Goal: Task Accomplishment & Management: Complete application form

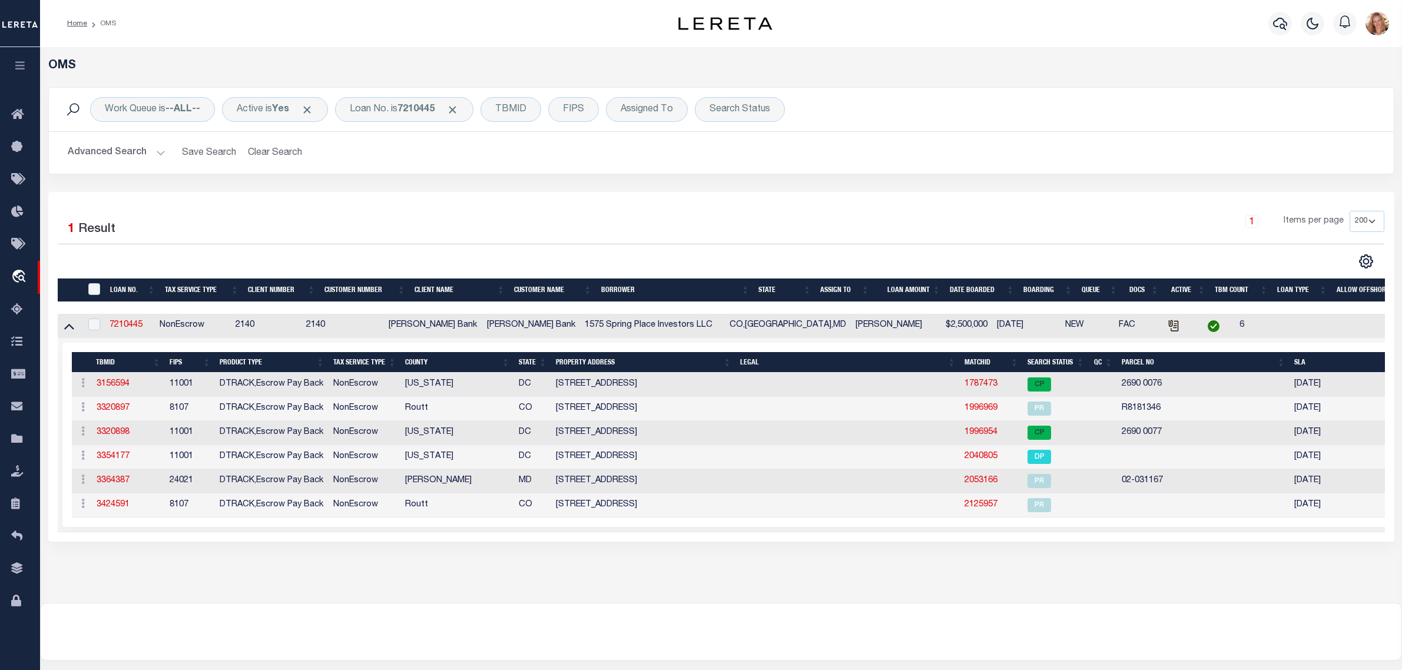
select select "200"
click at [11, 431] on link "Taxing Entity" at bounding box center [20, 439] width 40 height 32
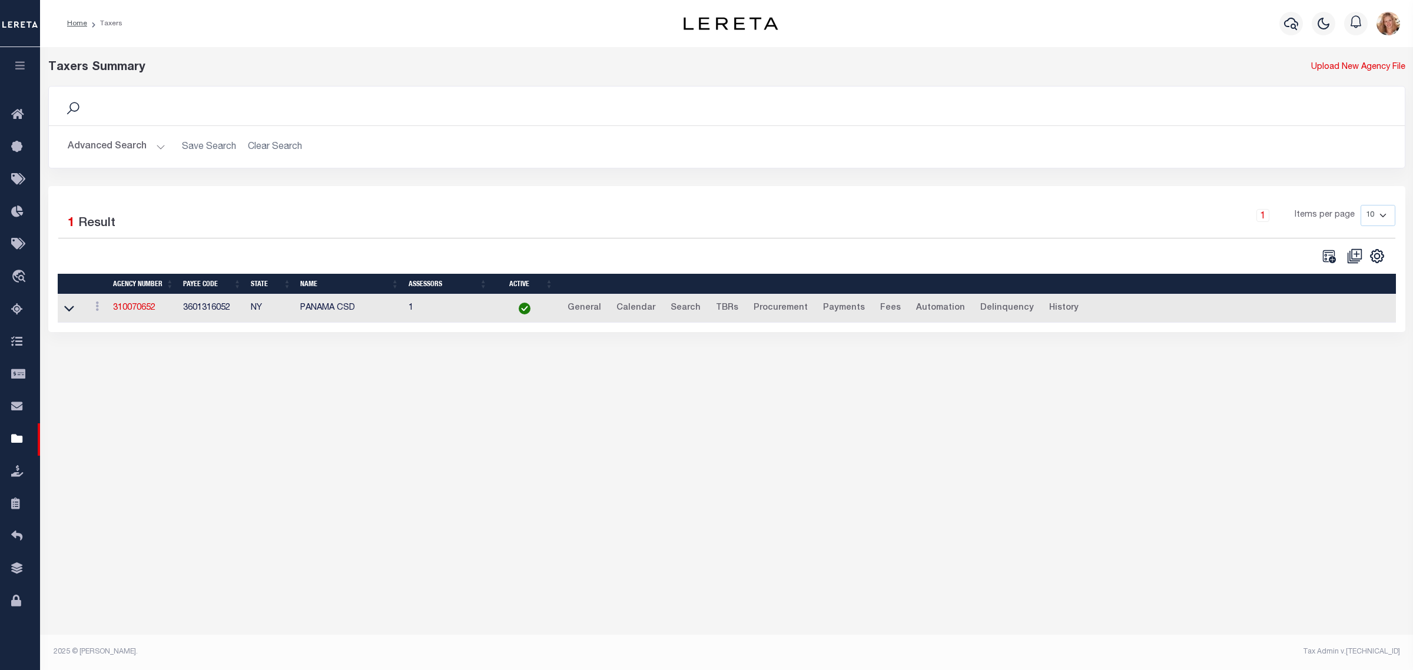
click at [119, 140] on button "Advanced Search" at bounding box center [117, 146] width 98 height 23
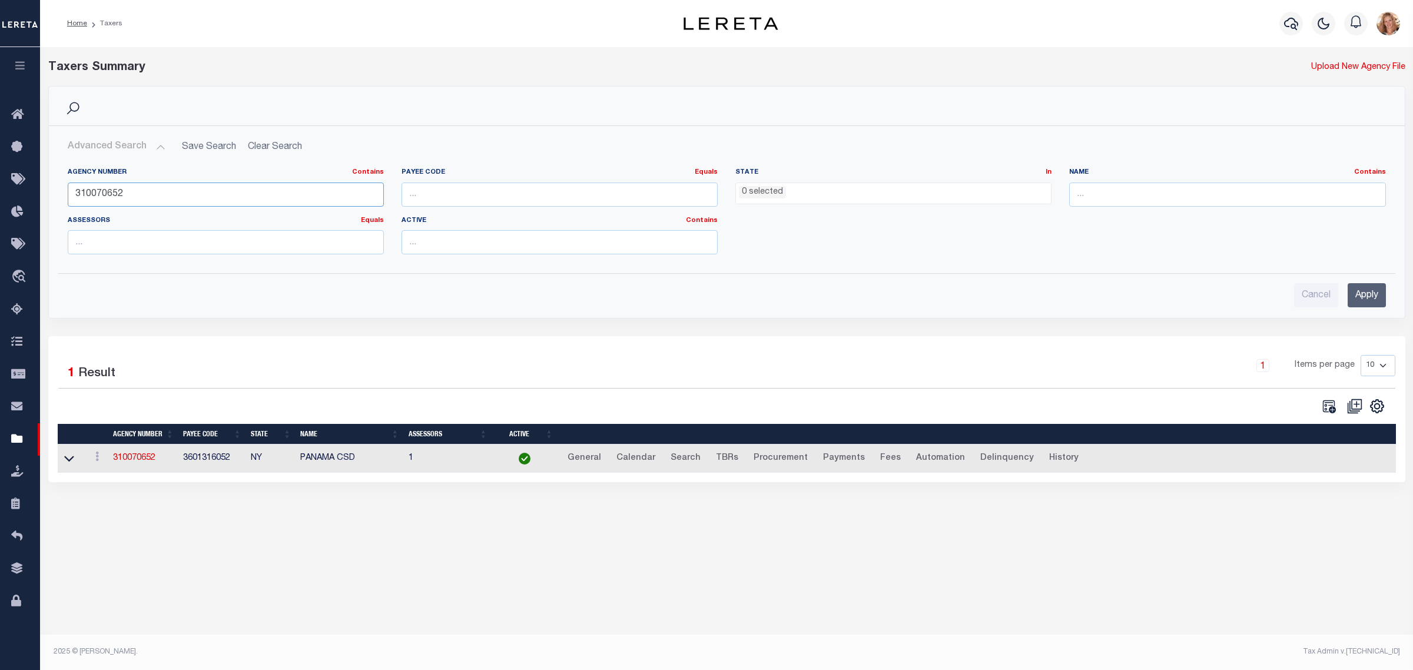
click at [119, 190] on input "310070652" at bounding box center [226, 195] width 316 height 24
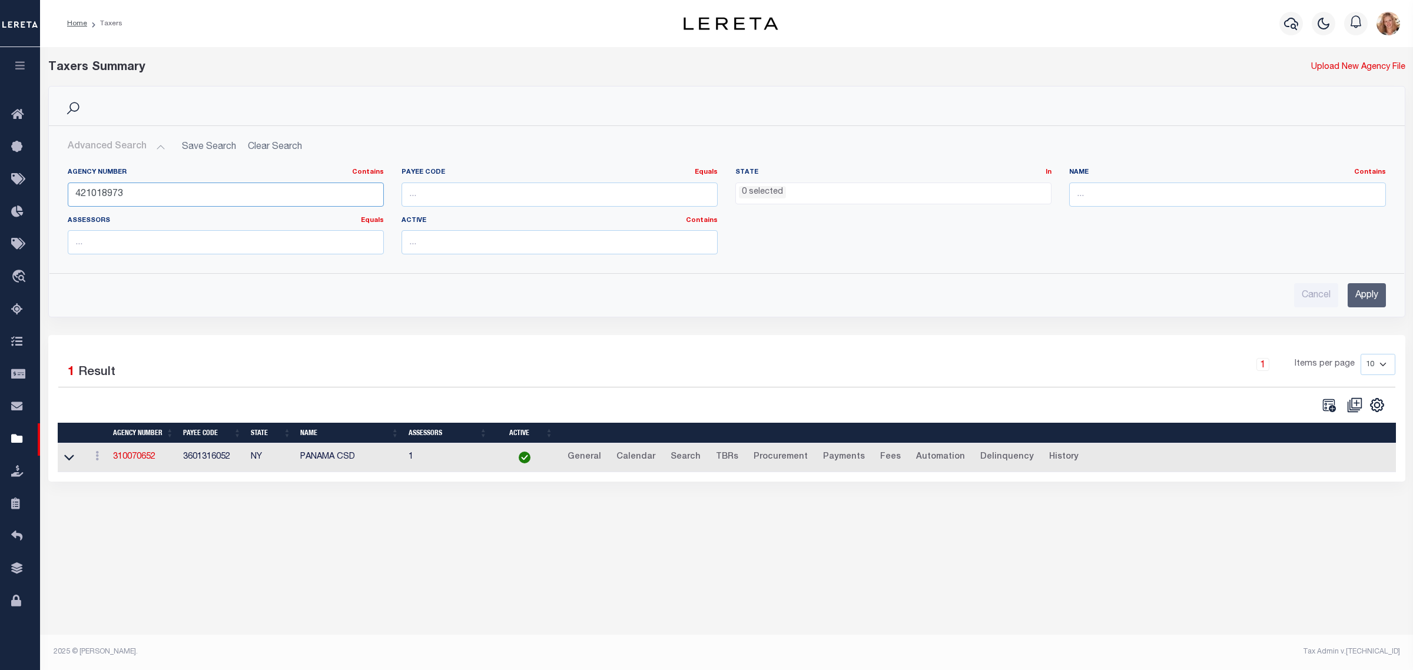
type input "421018973"
click at [1370, 296] on input "Apply" at bounding box center [1367, 295] width 38 height 24
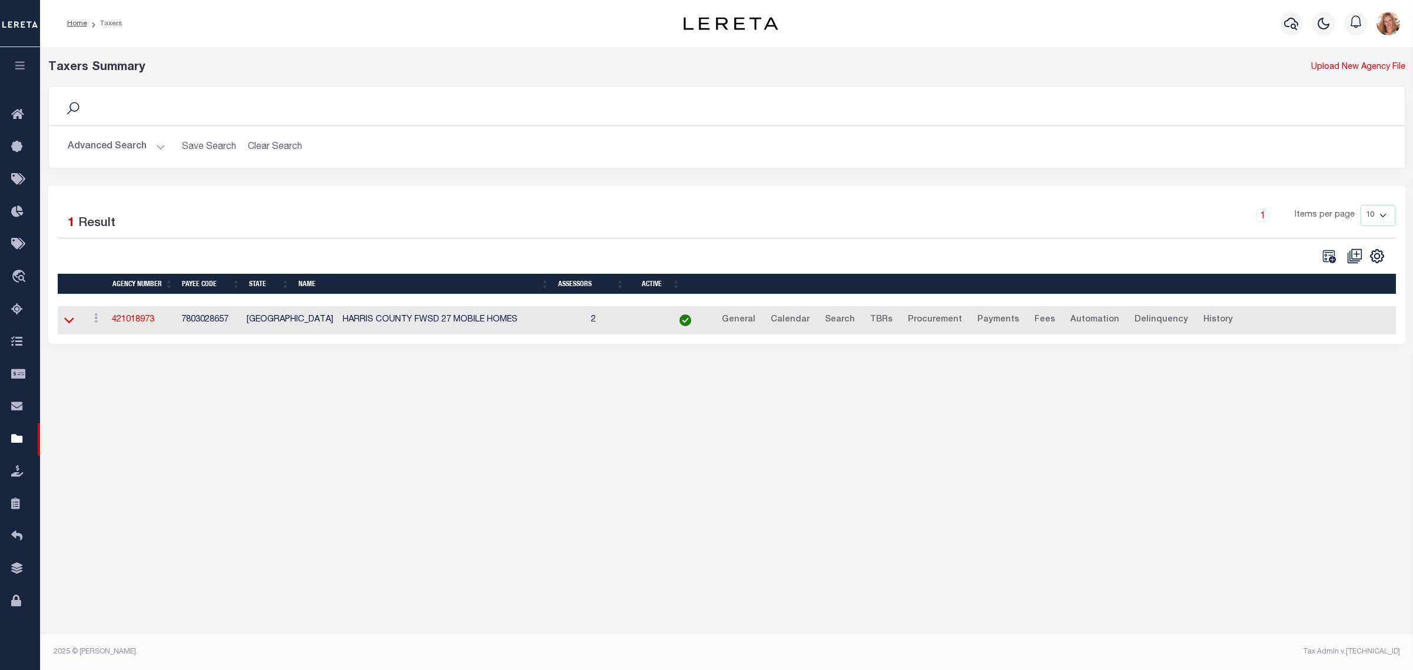
click at [69, 321] on icon at bounding box center [69, 320] width 10 height 12
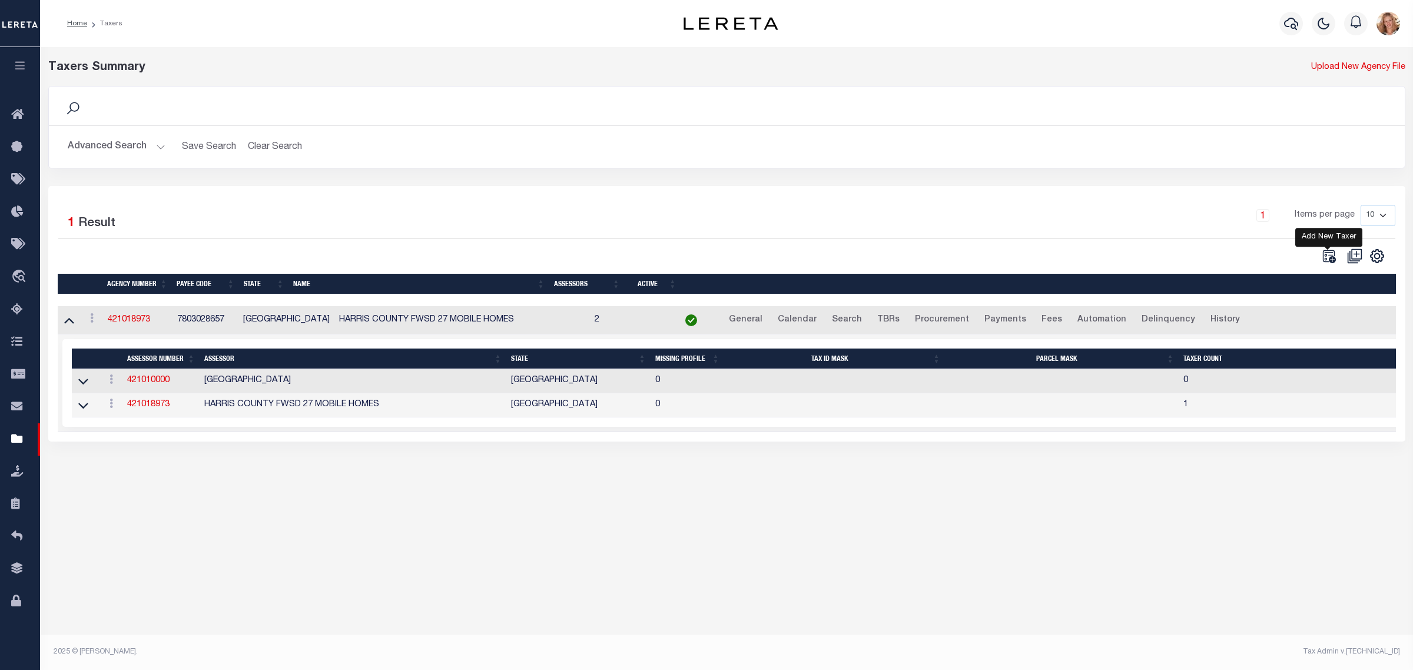
click at [1325, 257] on icon "" at bounding box center [1328, 255] width 15 height 15
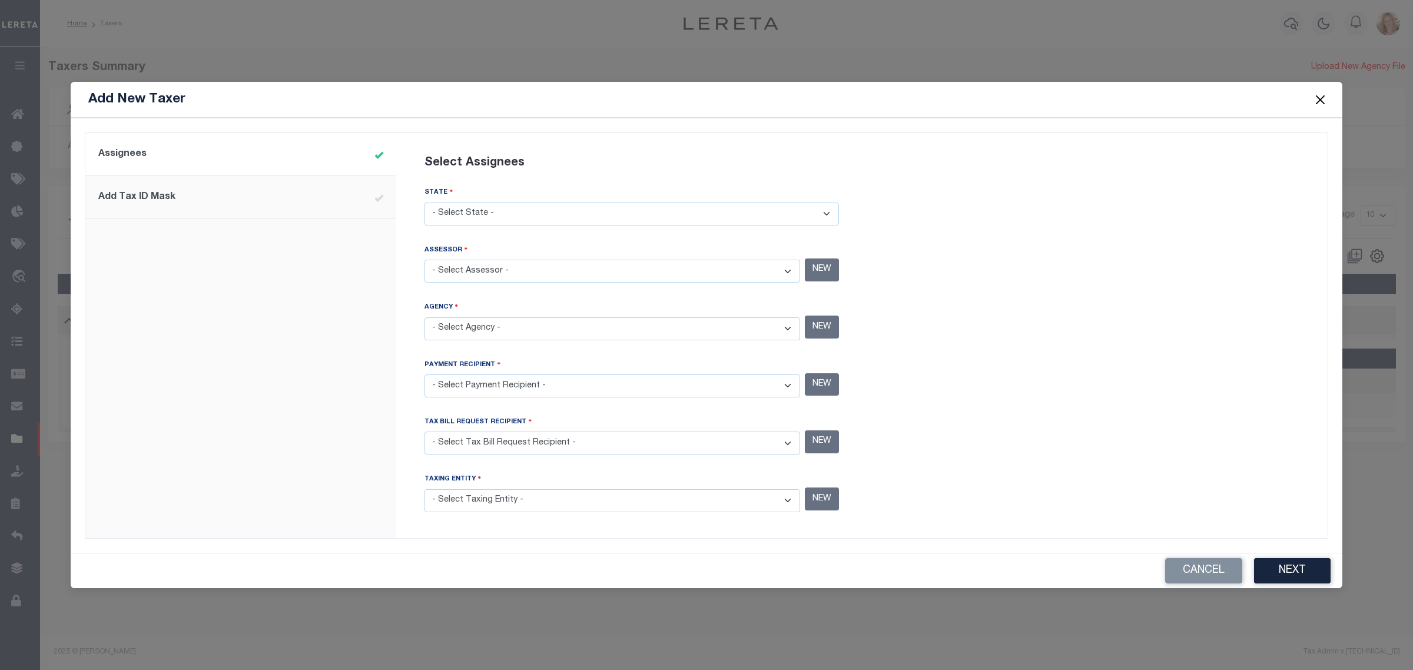
click at [549, 208] on select "- Select State - [US_STATE] AL AR AZ CA CO [GEOGRAPHIC_DATA] [GEOGRAPHIC_DATA] …" at bounding box center [632, 214] width 415 height 23
select select "[GEOGRAPHIC_DATA]"
click at [425, 203] on select "- Select State - [US_STATE] AL AR AZ CA CO [GEOGRAPHIC_DATA] [GEOGRAPHIC_DATA] …" at bounding box center [632, 214] width 415 height 23
click at [627, 268] on select "- Select Assessor - [GEOGRAPHIC_DATA] - County [GEOGRAPHIC_DATA] - County [GEOG…" at bounding box center [613, 271] width 376 height 23
select select "4820100000"
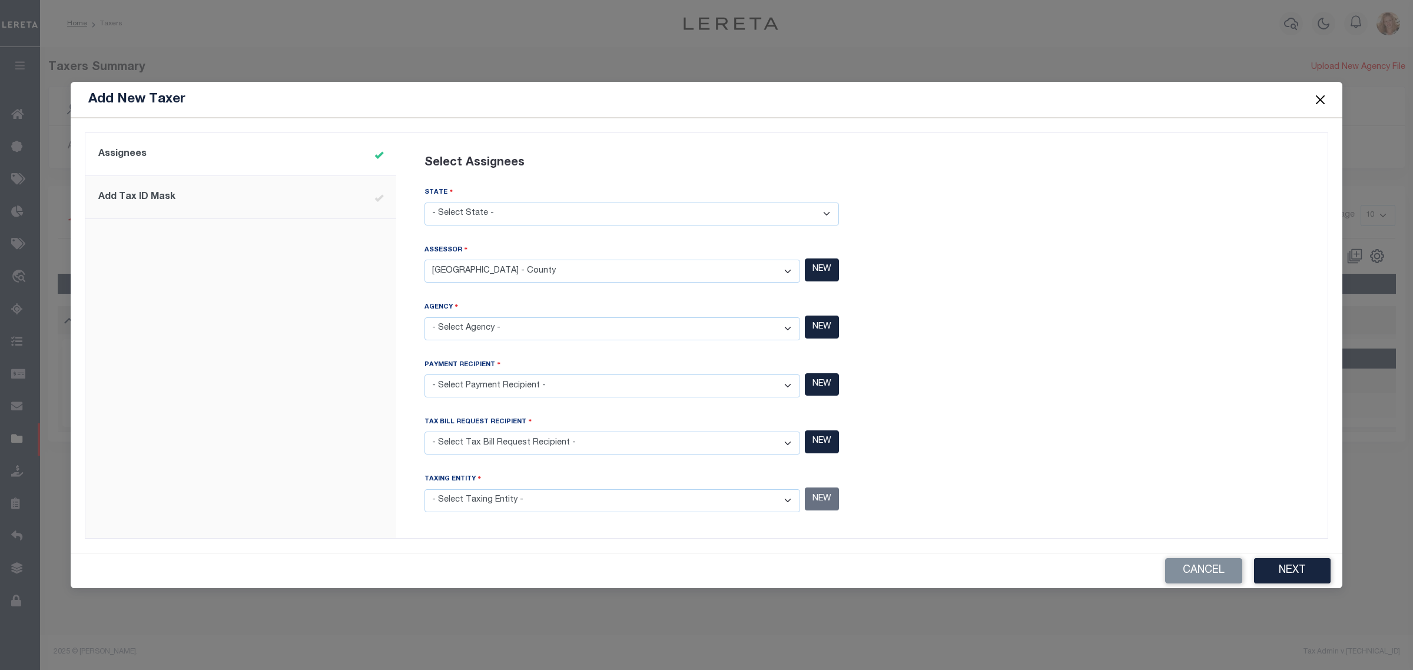
click at [628, 260] on select "- Select Assessor - [GEOGRAPHIC_DATA] - County [GEOGRAPHIC_DATA] - County [GEOG…" at bounding box center [613, 271] width 376 height 23
click at [619, 326] on select "- Select Agency - [PERSON_NAME][GEOGRAPHIC_DATA] IRR DIST #19 - Utility Distric…" at bounding box center [613, 328] width 376 height 23
select select "4820121107"
click at [425, 317] on select "- Select Agency - [PERSON_NAME][GEOGRAPHIC_DATA] IRR DIST #19 - Utility Distric…" at bounding box center [613, 328] width 376 height 23
click at [582, 382] on select "- Select Payment Recipient - Ad Valorem Appraisal - Service Bureau [PERSON_NAME…" at bounding box center [613, 385] width 376 height 23
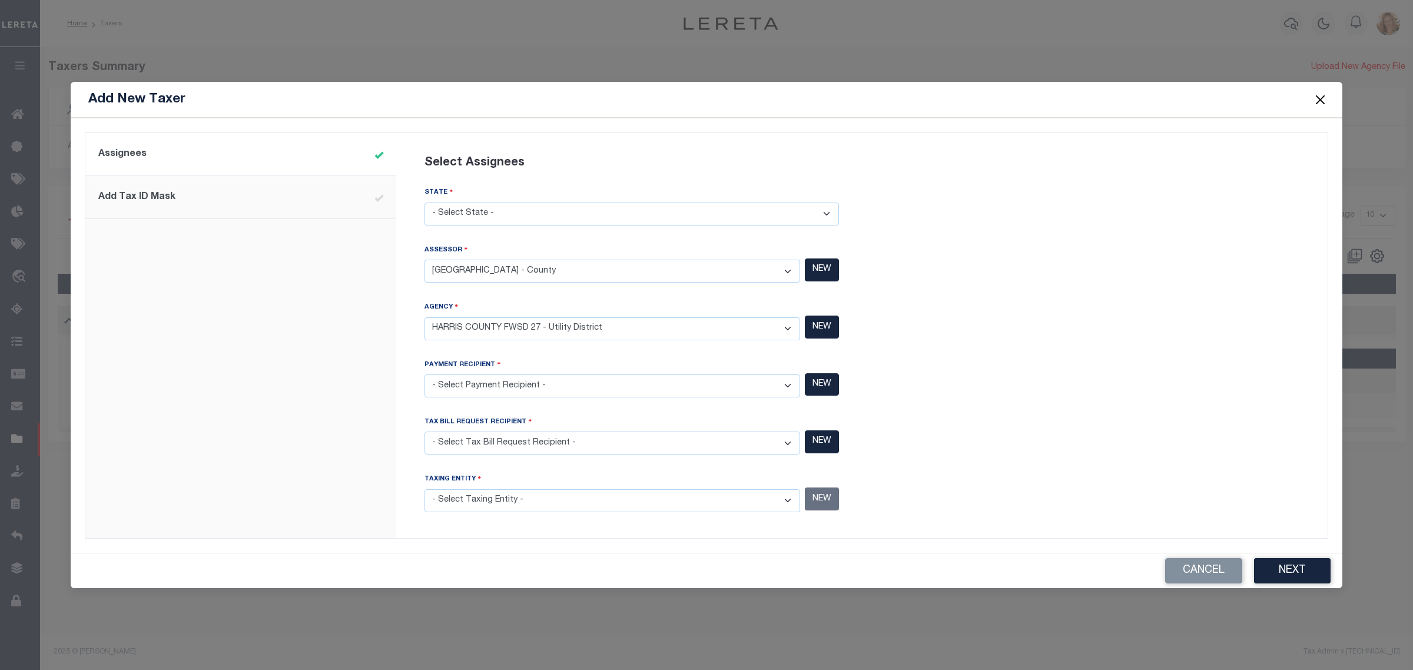
select select "4820121107"
click at [425, 375] on select "- Select Payment Recipient - Ad Valorem Appraisal - Service Bureau [PERSON_NAME…" at bounding box center [613, 385] width 376 height 23
click at [565, 443] on select "- Select Tax Bill Request Recipient - Ad Valorem Appraisal - Service Bureau [PE…" at bounding box center [613, 443] width 376 height 23
select select "4820121107"
click at [425, 432] on select "- Select Tax Bill Request Recipient - Ad Valorem Appraisal - Service Bureau [PE…" at bounding box center [613, 443] width 376 height 23
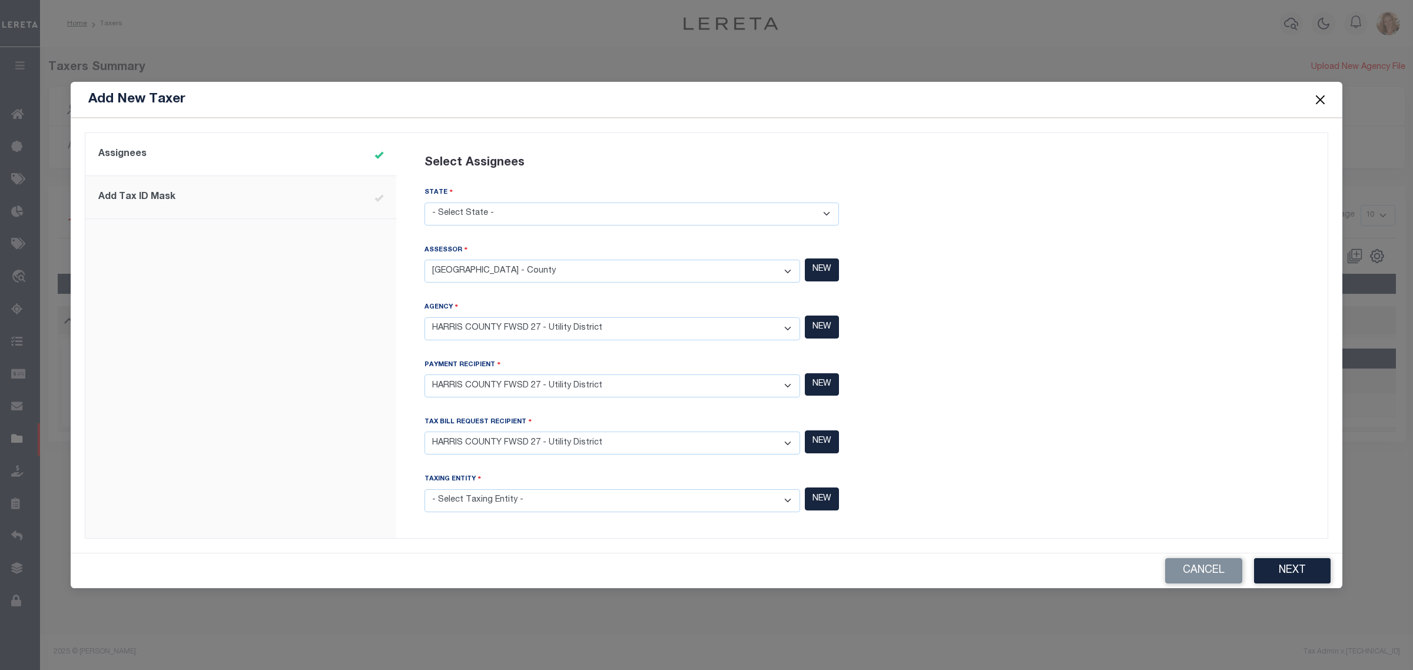
click at [530, 495] on select "- Select Taxing Entity -" at bounding box center [613, 500] width 376 height 23
select select "4820121107"
click at [425, 489] on select "- Select Taxing Entity - (381 AGRMT) Audubon Magnolia Development District - Co…" at bounding box center [613, 500] width 376 height 23
click at [595, 327] on select "- Select Agency - [PERSON_NAME][GEOGRAPHIC_DATA] IRR DIST #19 - Utility Distric…" at bounding box center [613, 328] width 376 height 23
select select "7803028657"
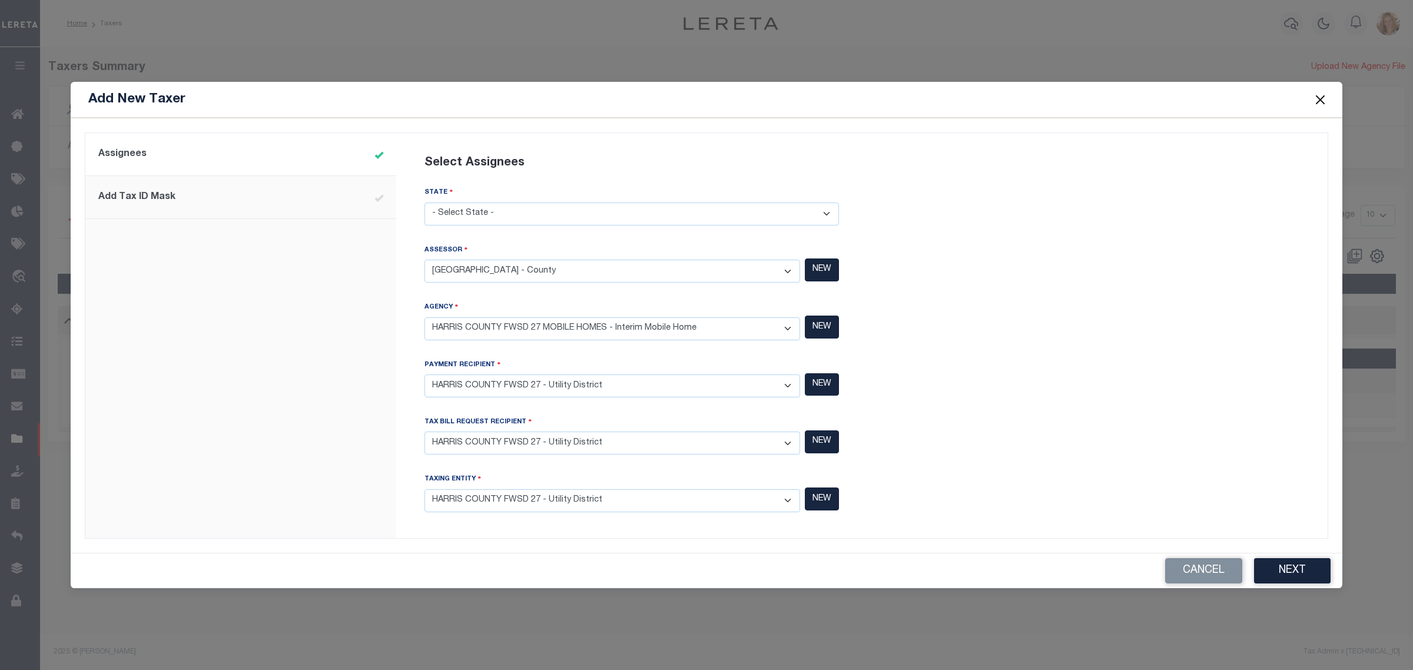
click at [425, 317] on select "- Select Agency - [PERSON_NAME][GEOGRAPHIC_DATA] IRR DIST #19 - Utility Distric…" at bounding box center [613, 328] width 376 height 23
click at [555, 383] on select "- Select Payment Recipient - Ad Valorem Appraisal - Service Bureau [PERSON_NAME…" at bounding box center [613, 385] width 376 height 23
select select
select select "7803028657"
drag, startPoint x: 555, startPoint y: 383, endPoint x: 511, endPoint y: 443, distance: 74.1
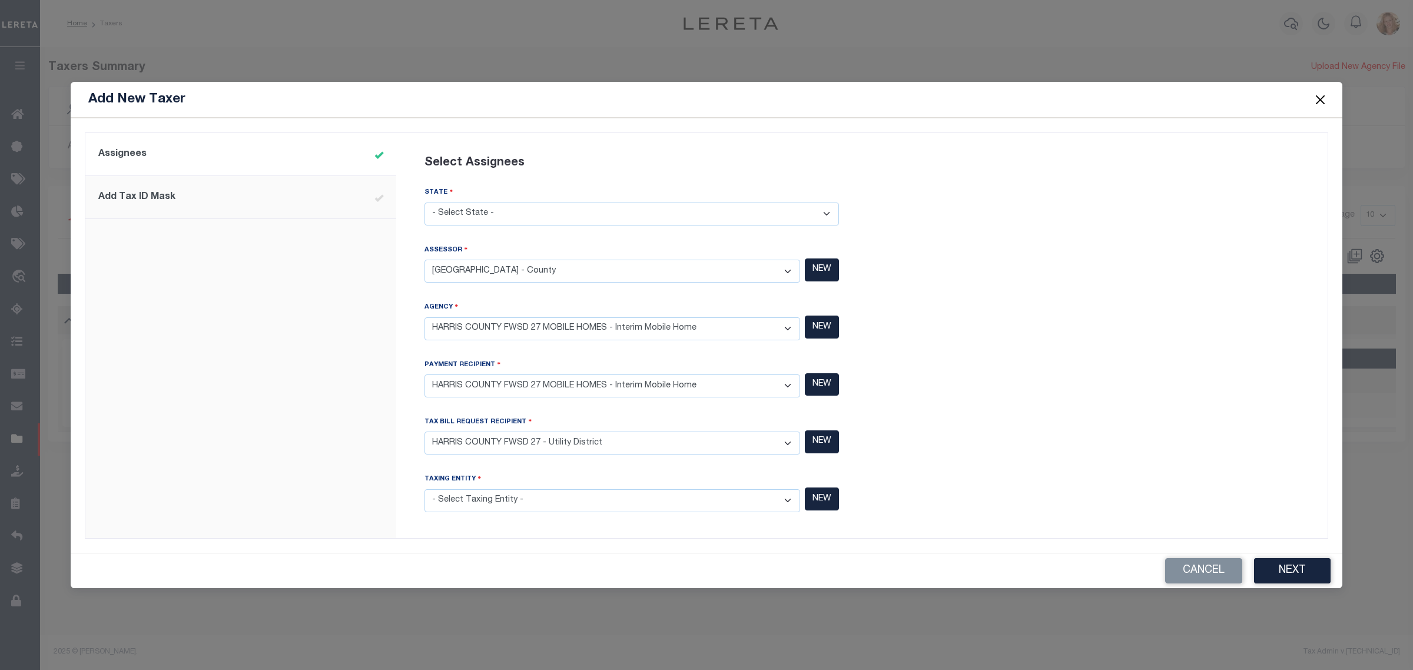
click at [555, 383] on select "- Select Payment Recipient - Ad Valorem Appraisal - Service Bureau [PERSON_NAME…" at bounding box center [613, 385] width 376 height 23
click at [511, 443] on select "- Select Tax Bill Request Recipient - Ad Valorem Appraisal - Service Bureau [PE…" at bounding box center [613, 443] width 376 height 23
select select "7803028657"
drag, startPoint x: 511, startPoint y: 443, endPoint x: 511, endPoint y: 502, distance: 58.9
click at [511, 443] on select "- Select Tax Bill Request Recipient - Ad Valorem Appraisal - Service Bureau [PE…" at bounding box center [613, 443] width 376 height 23
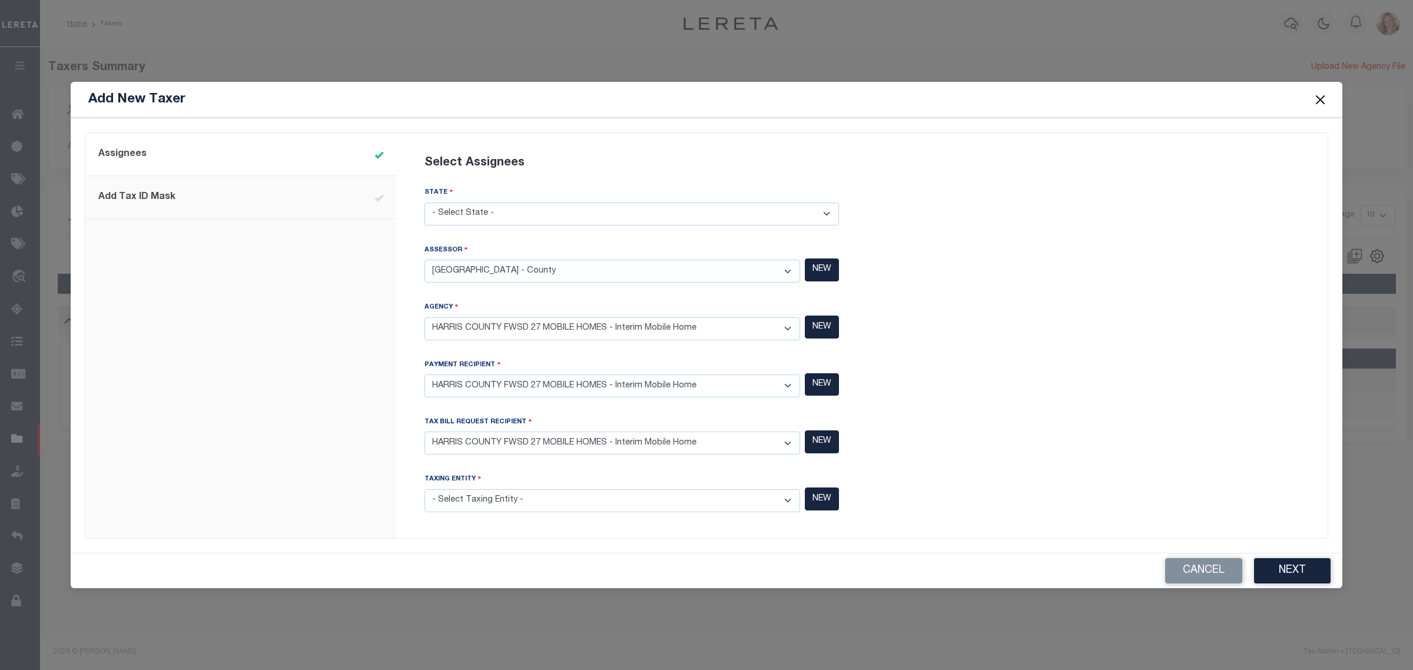
click at [511, 502] on select "- Select Taxing Entity - (381 AGRMT) Audubon Magnolia Development District - Co…" at bounding box center [613, 500] width 376 height 23
select select "7803028657"
click at [425, 489] on select "- Select Taxing Entity - (381 AGRMT) Audubon Magnolia Development District - Co…" at bounding box center [613, 500] width 376 height 23
click at [1306, 561] on button "Next" at bounding box center [1292, 570] width 77 height 25
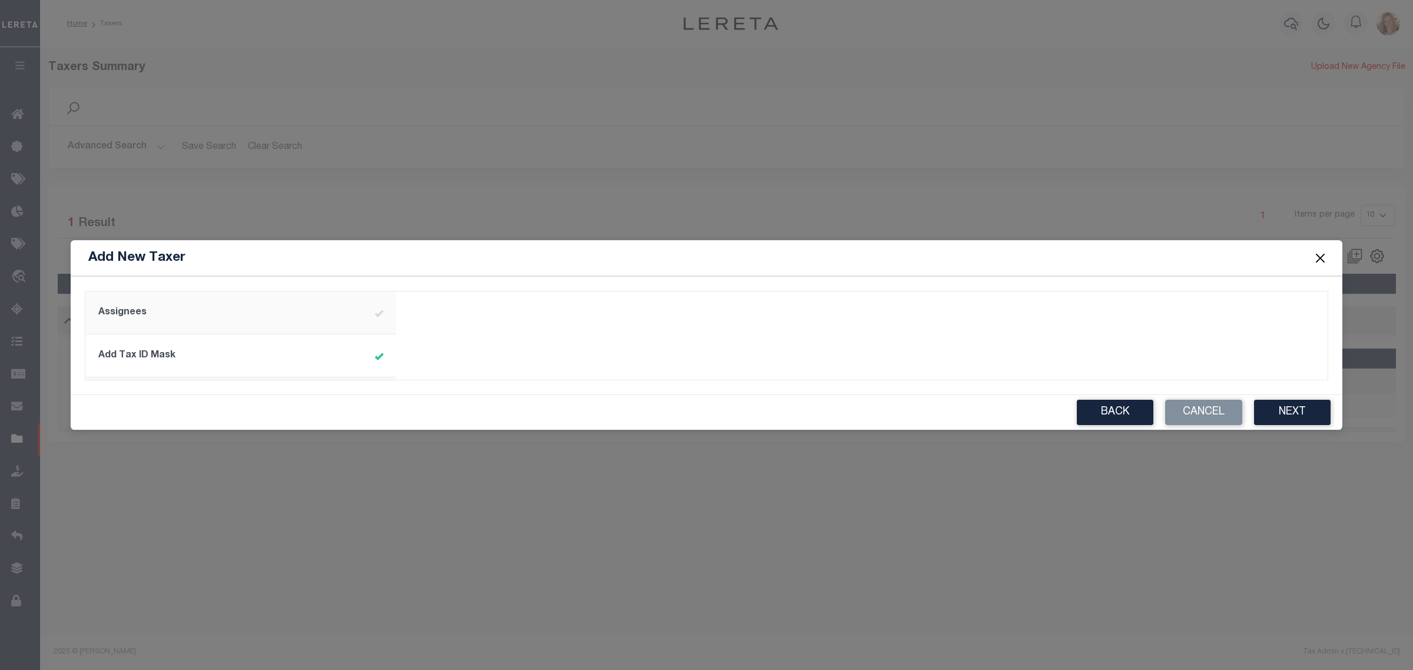
type input "^\d{13}$"
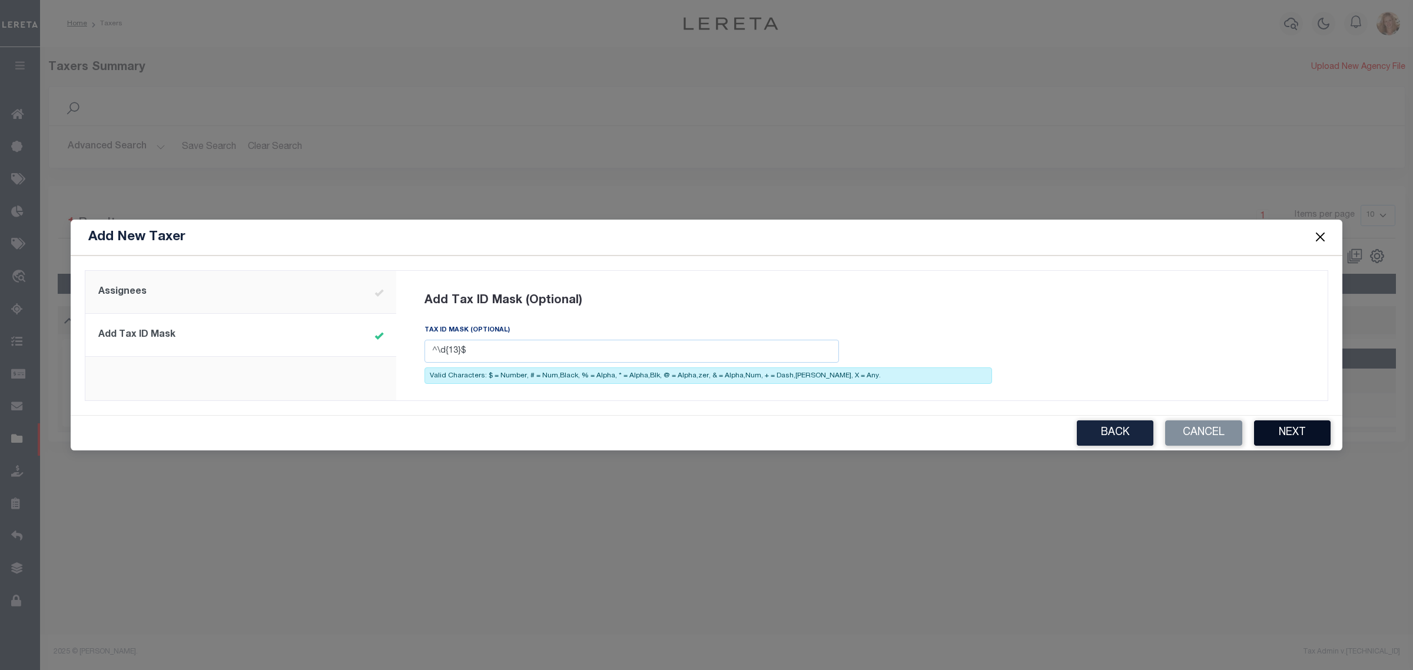
click at [1281, 432] on button "Next" at bounding box center [1292, 432] width 77 height 25
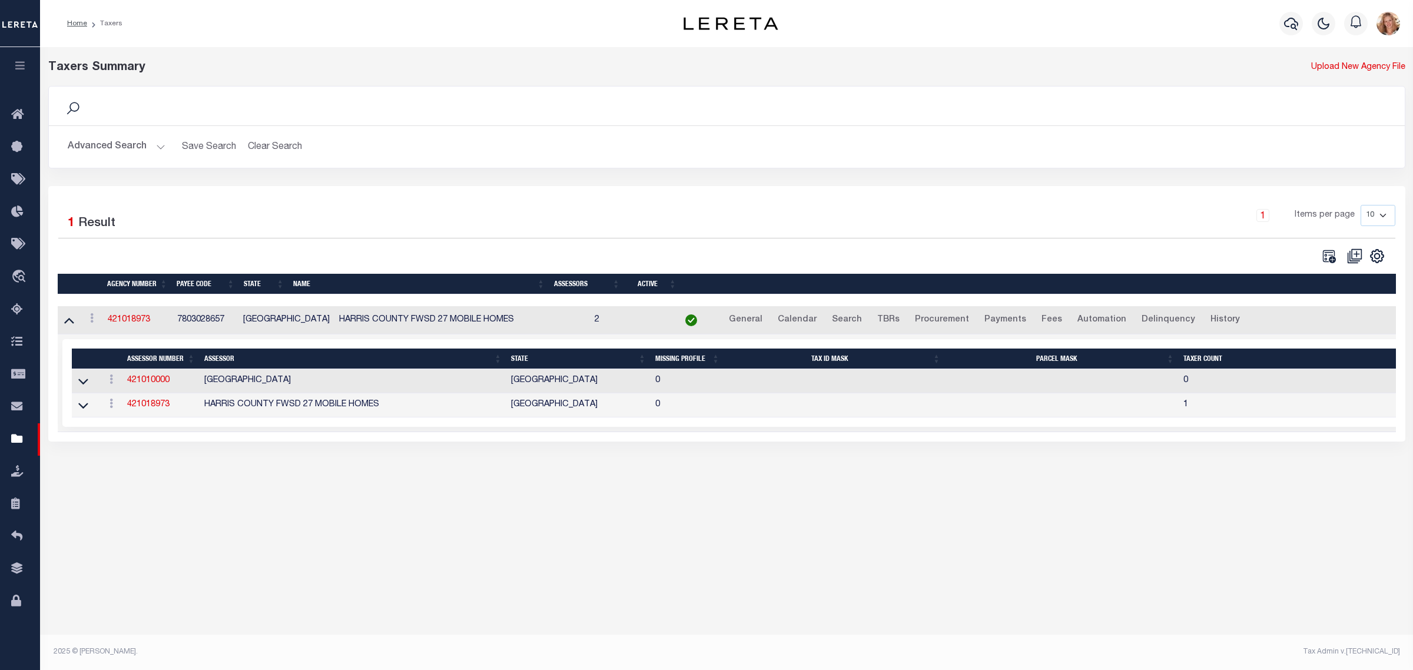
select select
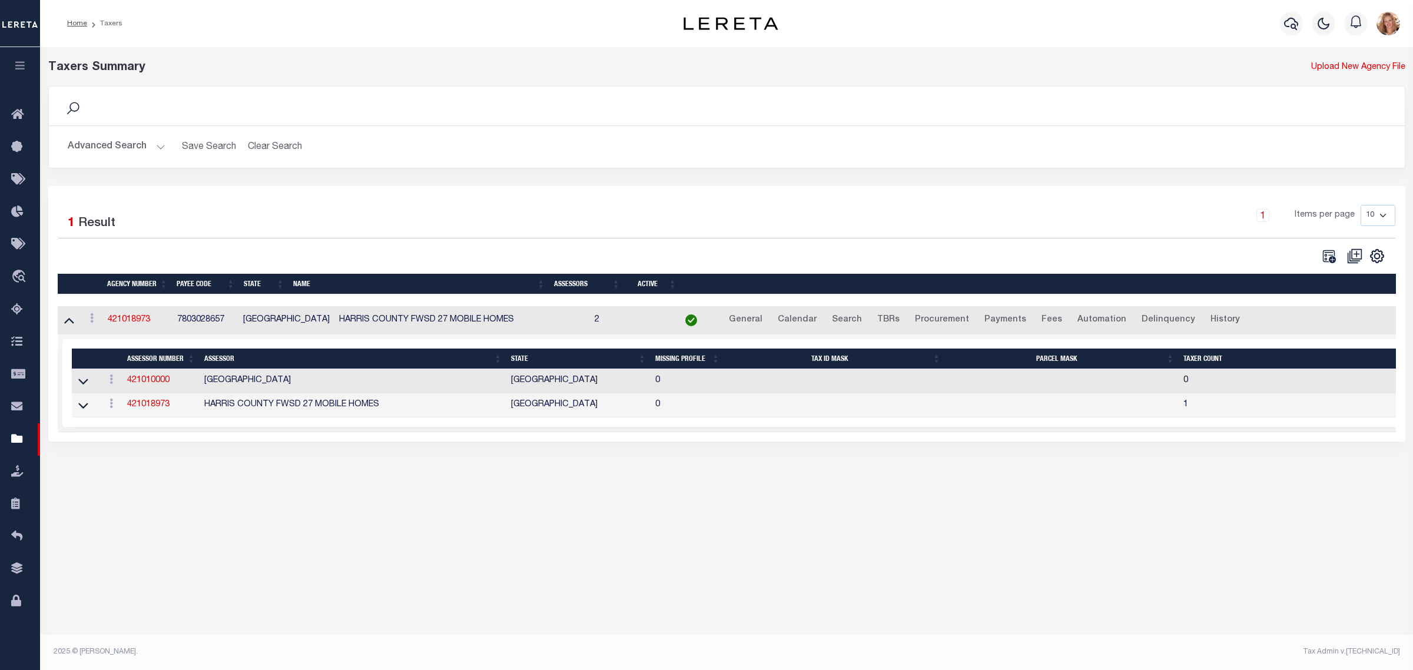
select select
click at [112, 408] on icon at bounding box center [112, 403] width 4 height 9
click at [118, 452] on link "Delete" at bounding box center [132, 442] width 54 height 19
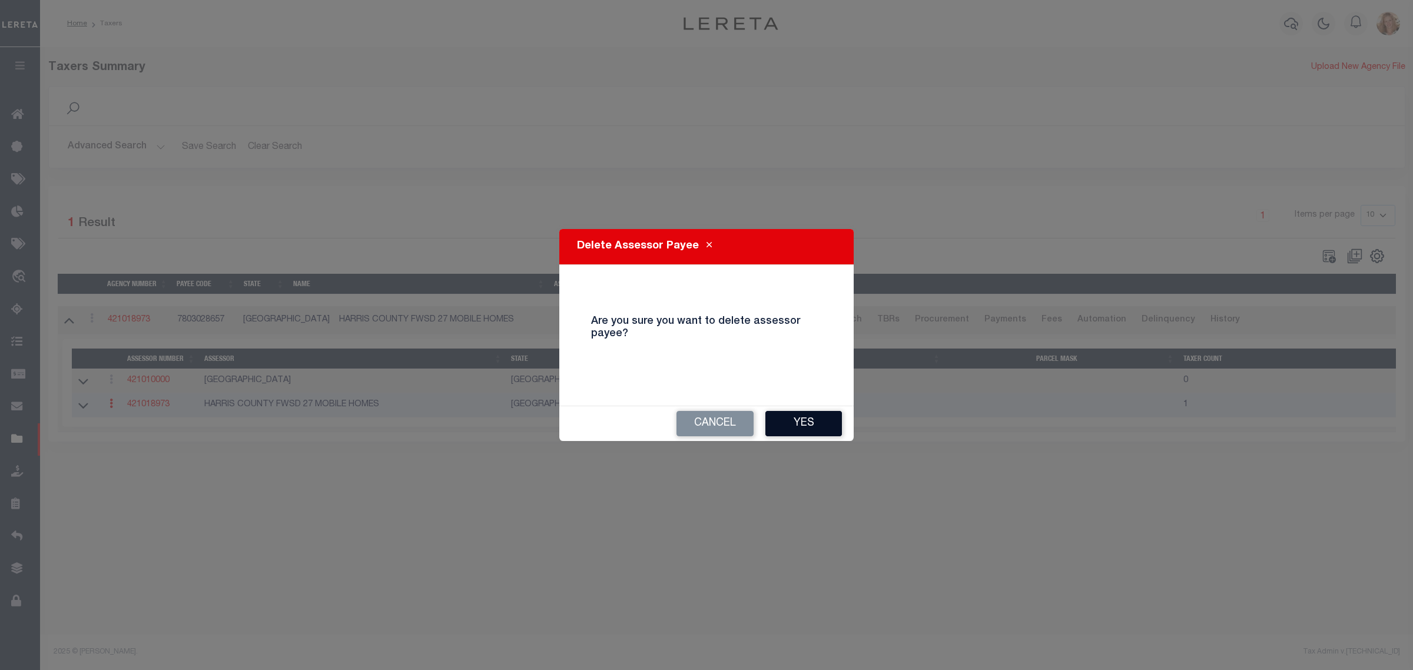
click at [816, 423] on button "Yes" at bounding box center [803, 423] width 77 height 25
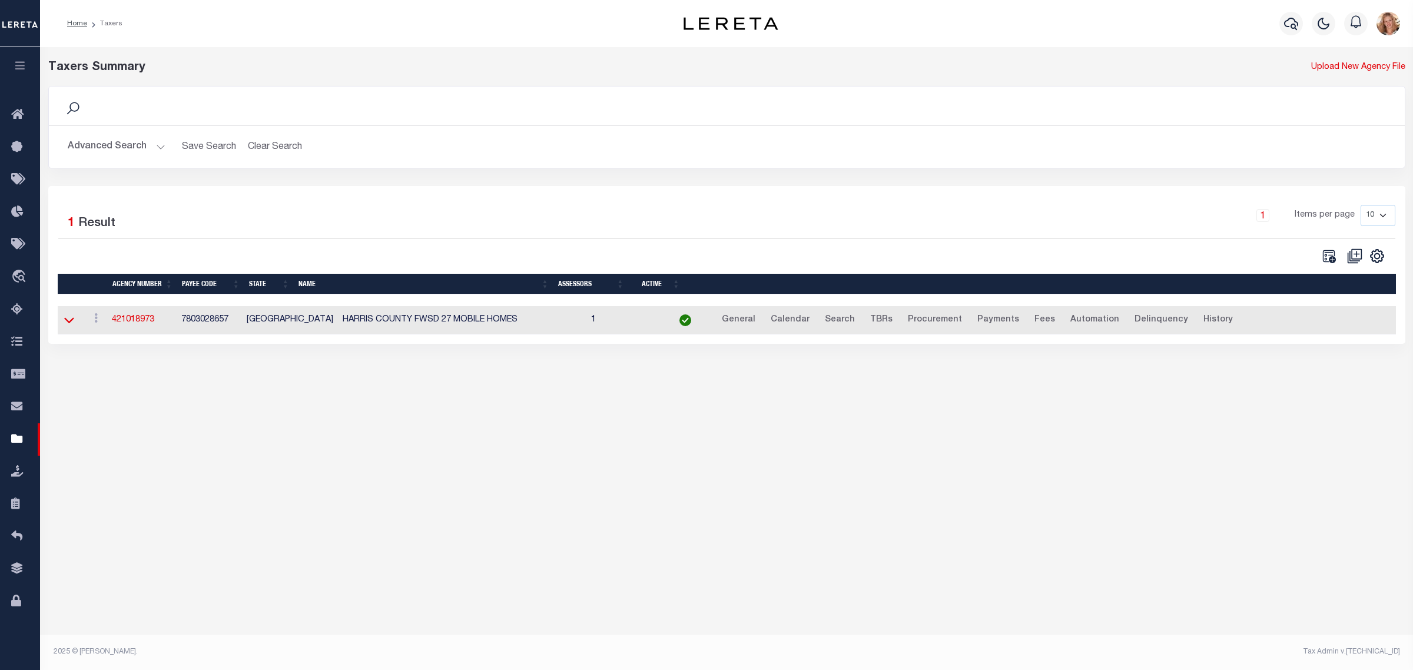
click at [69, 324] on icon at bounding box center [69, 320] width 10 height 12
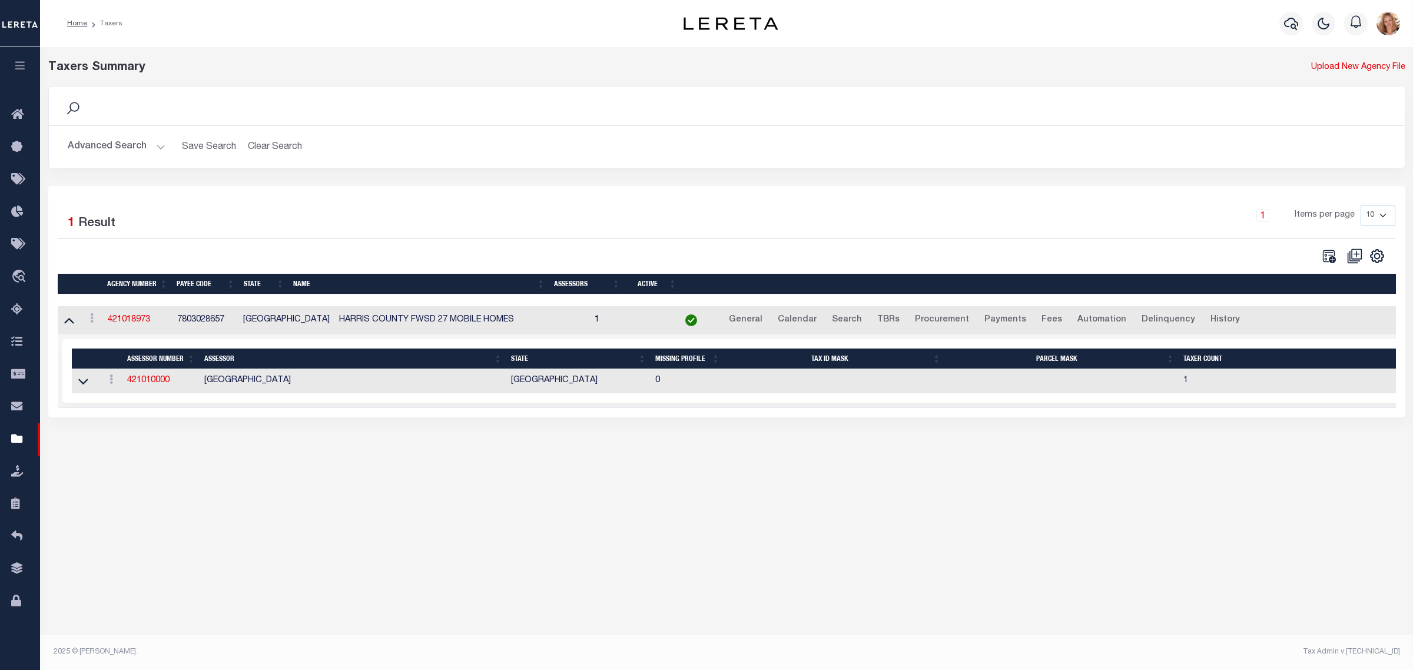
click at [266, 453] on div "Taxers Summary Upload New Agency File Search Advanced Search Save Search Clear …" at bounding box center [726, 250] width 1373 height 406
click at [117, 147] on button "Advanced Search" at bounding box center [117, 146] width 98 height 23
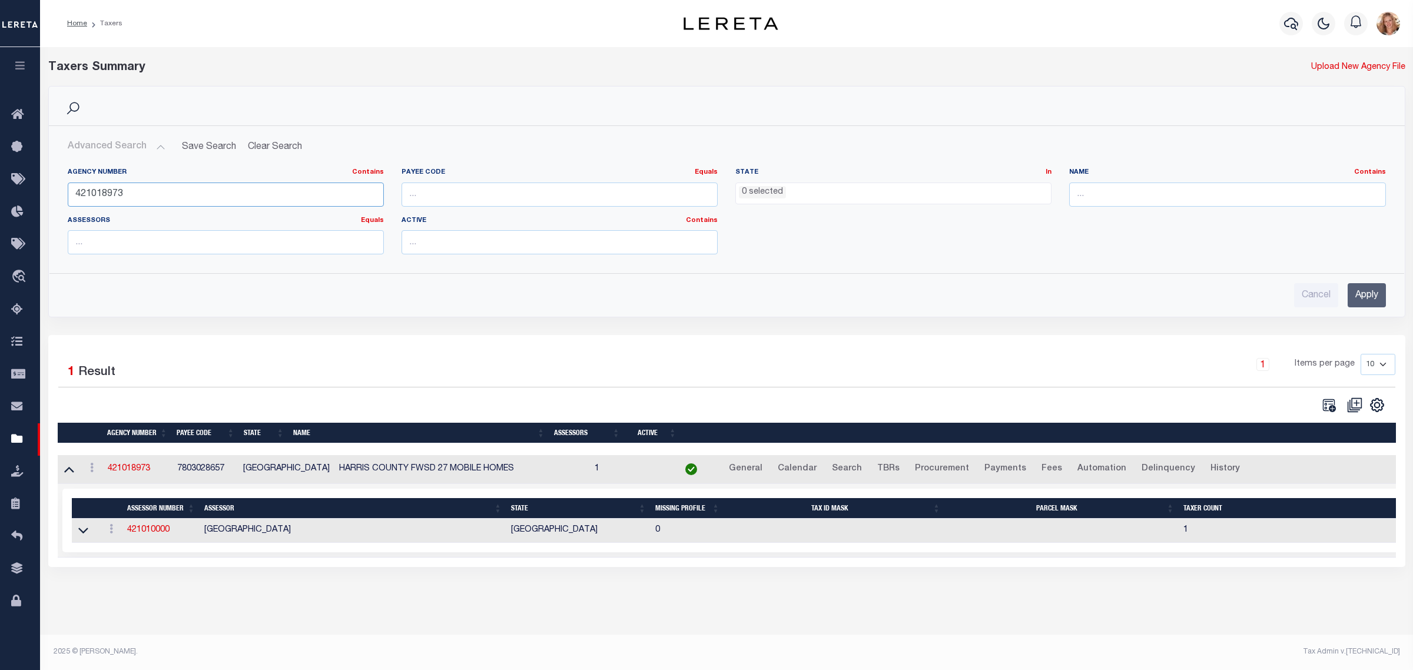
click at [118, 196] on input "421018973" at bounding box center [226, 195] width 316 height 24
type input "421018922"
click at [1378, 291] on input "Apply" at bounding box center [1367, 295] width 38 height 24
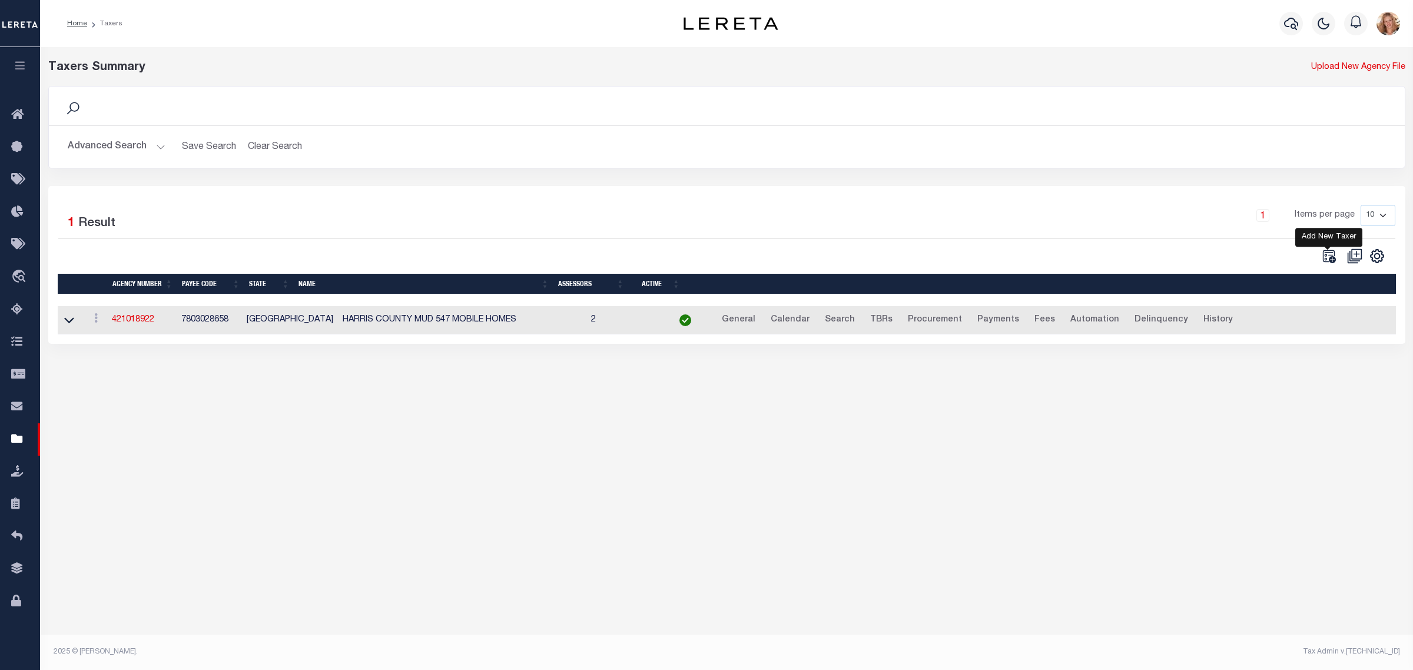
click at [1329, 257] on icon "" at bounding box center [1328, 255] width 15 height 15
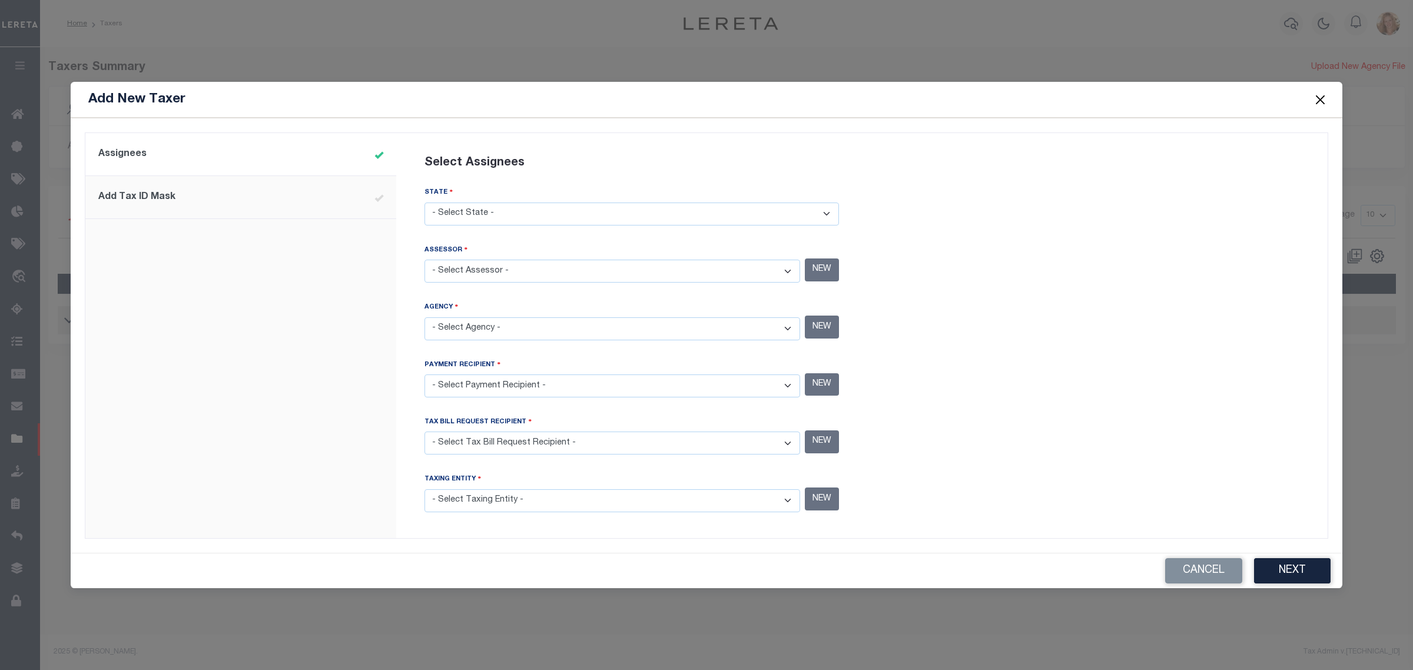
click at [486, 219] on select "- Select State - [US_STATE] AL AR AZ CA CO [GEOGRAPHIC_DATA] [GEOGRAPHIC_DATA] …" at bounding box center [632, 214] width 415 height 23
click at [425, 203] on select "- Select State - [US_STATE] AL AR AZ CA CO [GEOGRAPHIC_DATA] [GEOGRAPHIC_DATA] …" at bounding box center [632, 214] width 415 height 23
click at [546, 213] on select "- Select State - [US_STATE] AL AR AZ CA CO [GEOGRAPHIC_DATA] [GEOGRAPHIC_DATA] …" at bounding box center [632, 214] width 415 height 23
select select "[GEOGRAPHIC_DATA]"
click at [425, 203] on select "- Select State - [US_STATE] AL AR AZ CA CO [GEOGRAPHIC_DATA] [GEOGRAPHIC_DATA] …" at bounding box center [632, 214] width 415 height 23
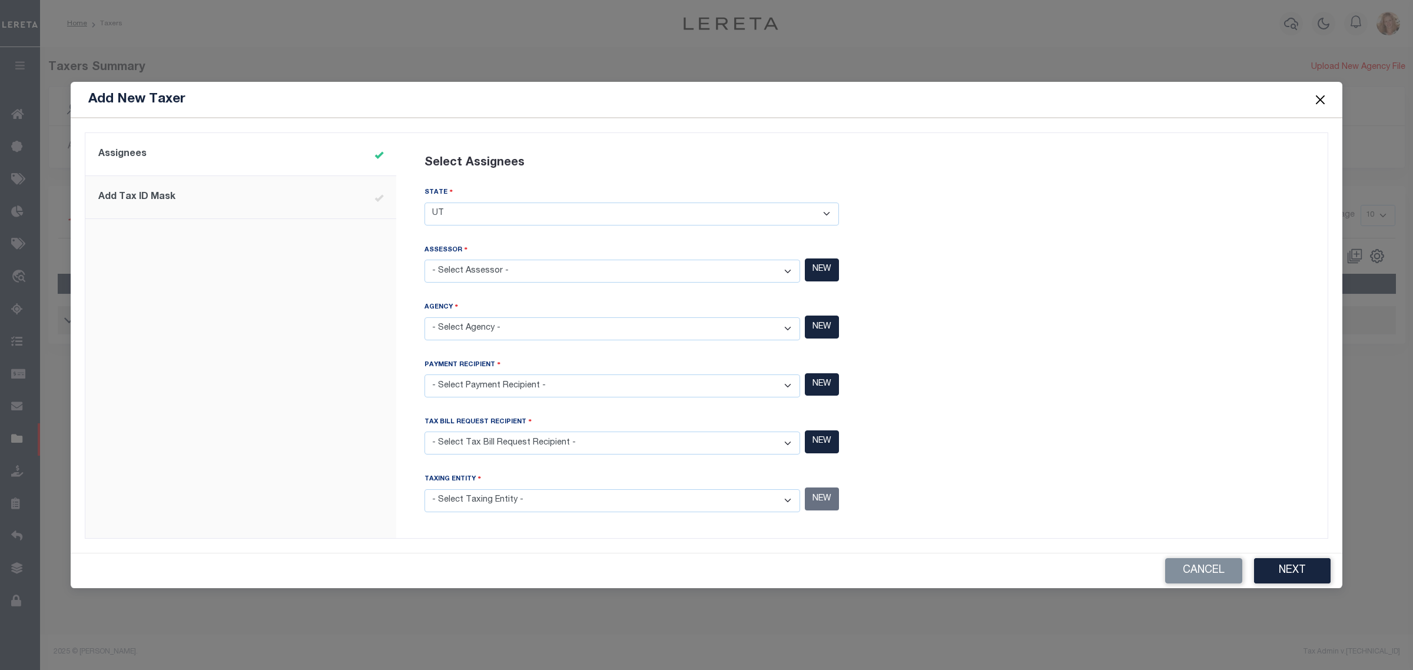
click at [518, 266] on select "- Select Assessor - [GEOGRAPHIC_DATA] - County [GEOGRAPHIC_DATA] - County [GEOG…" at bounding box center [613, 271] width 376 height 23
select select "4820100000"
click at [425, 260] on select "- Select Assessor - [GEOGRAPHIC_DATA] - County [GEOGRAPHIC_DATA] - County [GEOG…" at bounding box center [613, 271] width 376 height 23
click at [513, 328] on select "- Select Agency - [PERSON_NAME][GEOGRAPHIC_DATA] IRR DIST #19 - Utility Distric…" at bounding box center [613, 328] width 376 height 23
select select "7803028658"
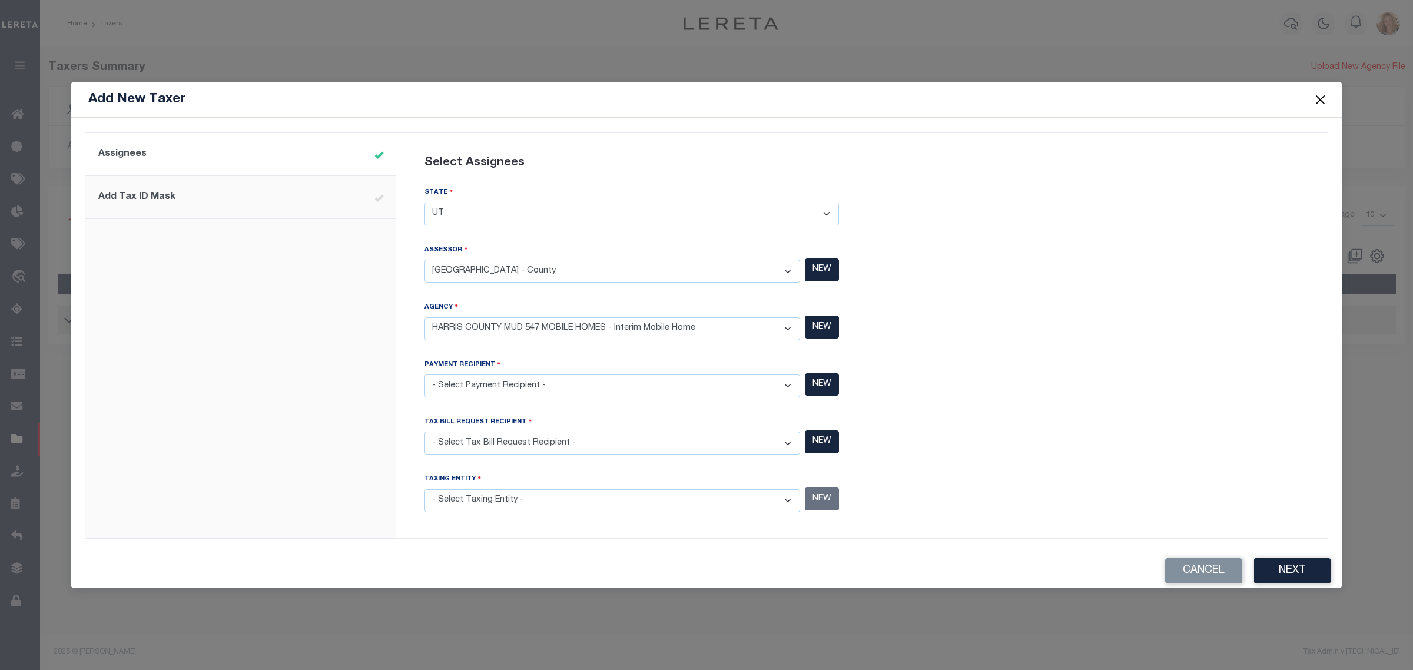
click at [425, 317] on select "- Select Agency - [PERSON_NAME][GEOGRAPHIC_DATA] IRR DIST #19 - Utility Distric…" at bounding box center [613, 328] width 376 height 23
click at [503, 387] on select "- Select Payment Recipient - Ad Valorem Appraisal - Service Bureau [PERSON_NAME…" at bounding box center [613, 385] width 376 height 23
select select "7803028658"
click at [425, 375] on select "- Select Payment Recipient - Ad Valorem Appraisal - Service Bureau [PERSON_NAME…" at bounding box center [613, 385] width 376 height 23
click at [516, 431] on div "TAX BILL REQUEST RECIPIENT" at bounding box center [613, 424] width 376 height 16
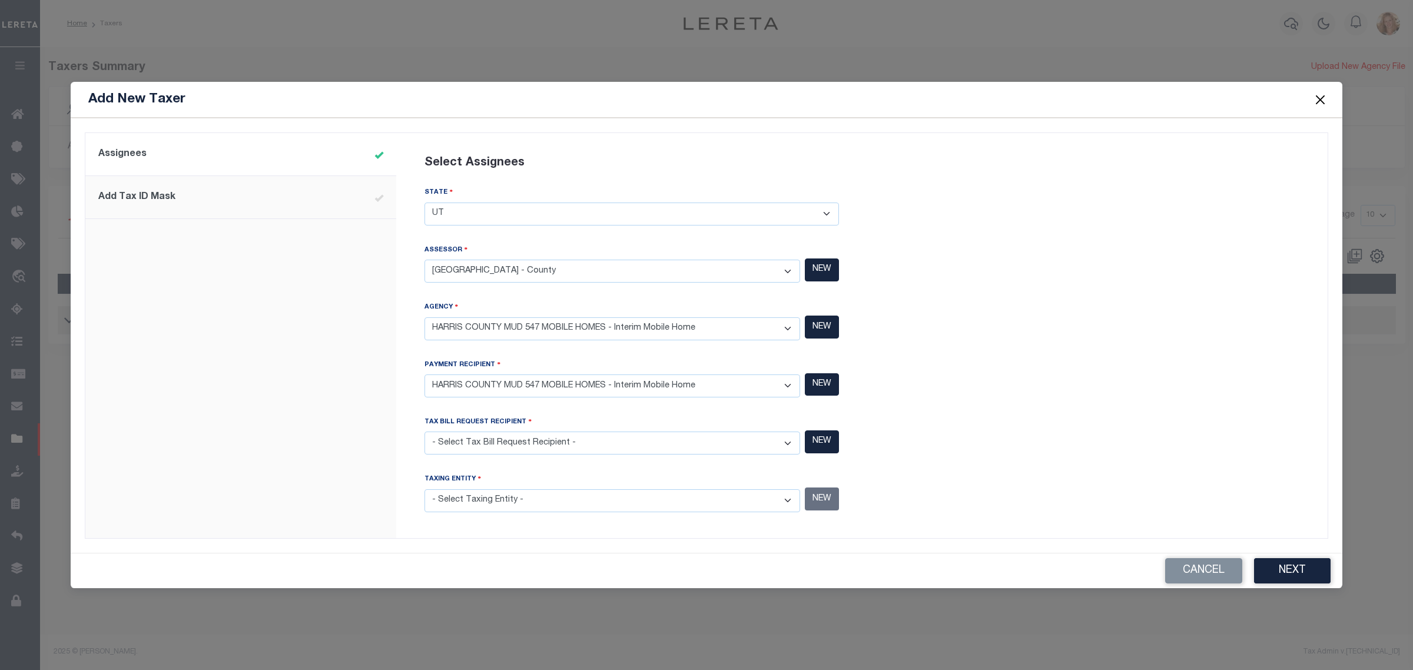
click at [512, 446] on select "- Select Tax Bill Request Recipient - Ad Valorem Appraisal - Service Bureau [PE…" at bounding box center [613, 443] width 376 height 23
select select "7803028658"
click at [425, 432] on select "- Select Tax Bill Request Recipient - Ad Valorem Appraisal - Service Bureau [PE…" at bounding box center [613, 443] width 376 height 23
click at [493, 499] on select "- Select Taxing Entity - (381 AGRMT) Audubon Magnolia Development District - Co…" at bounding box center [613, 500] width 376 height 23
select select "7803028658"
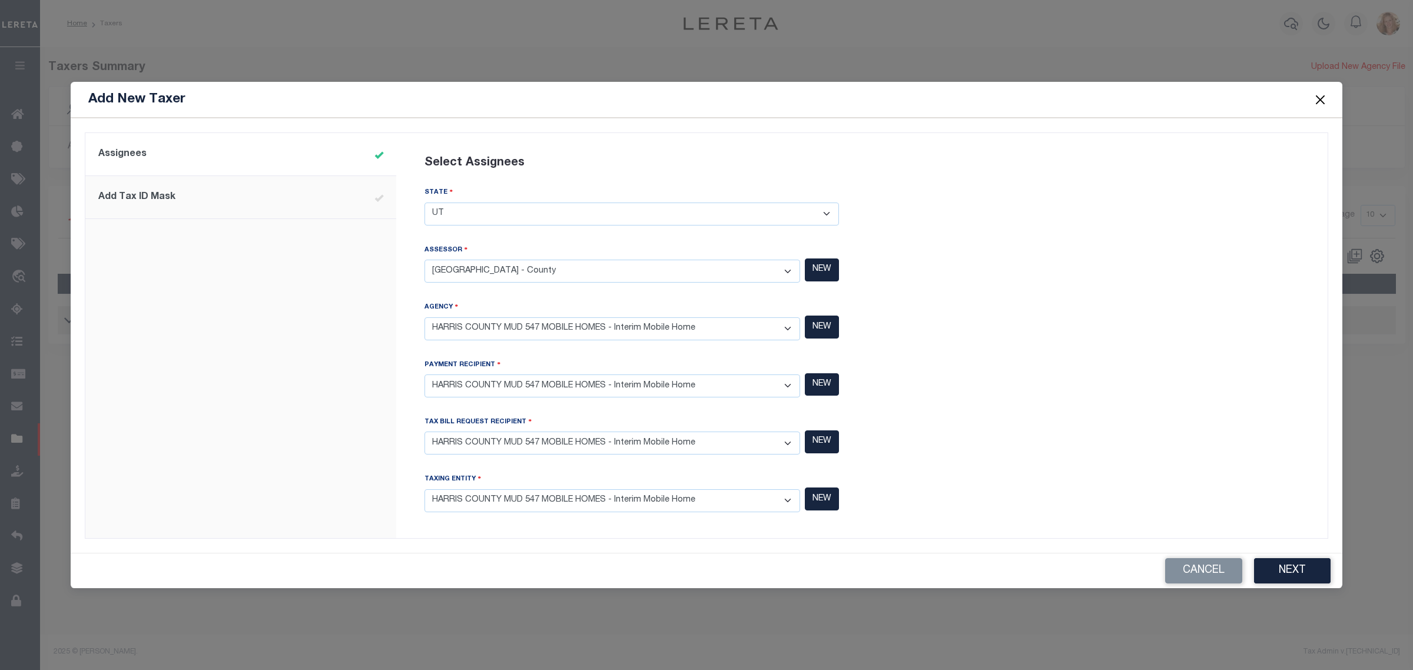
click at [425, 489] on select "- Select Taxing Entity - (381 AGRMT) Audubon Magnolia Development District - Co…" at bounding box center [613, 500] width 376 height 23
click at [1315, 568] on button "Next" at bounding box center [1292, 570] width 77 height 25
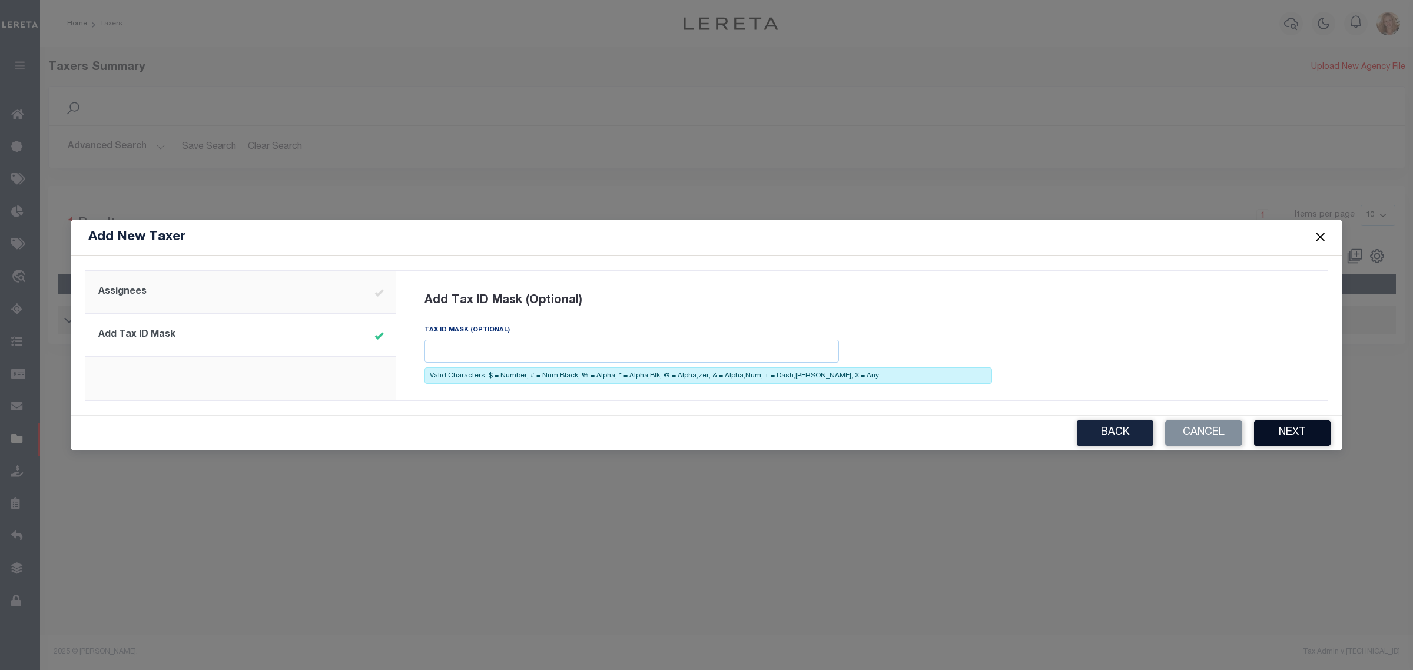
click at [1298, 431] on button "Next" at bounding box center [1292, 432] width 77 height 25
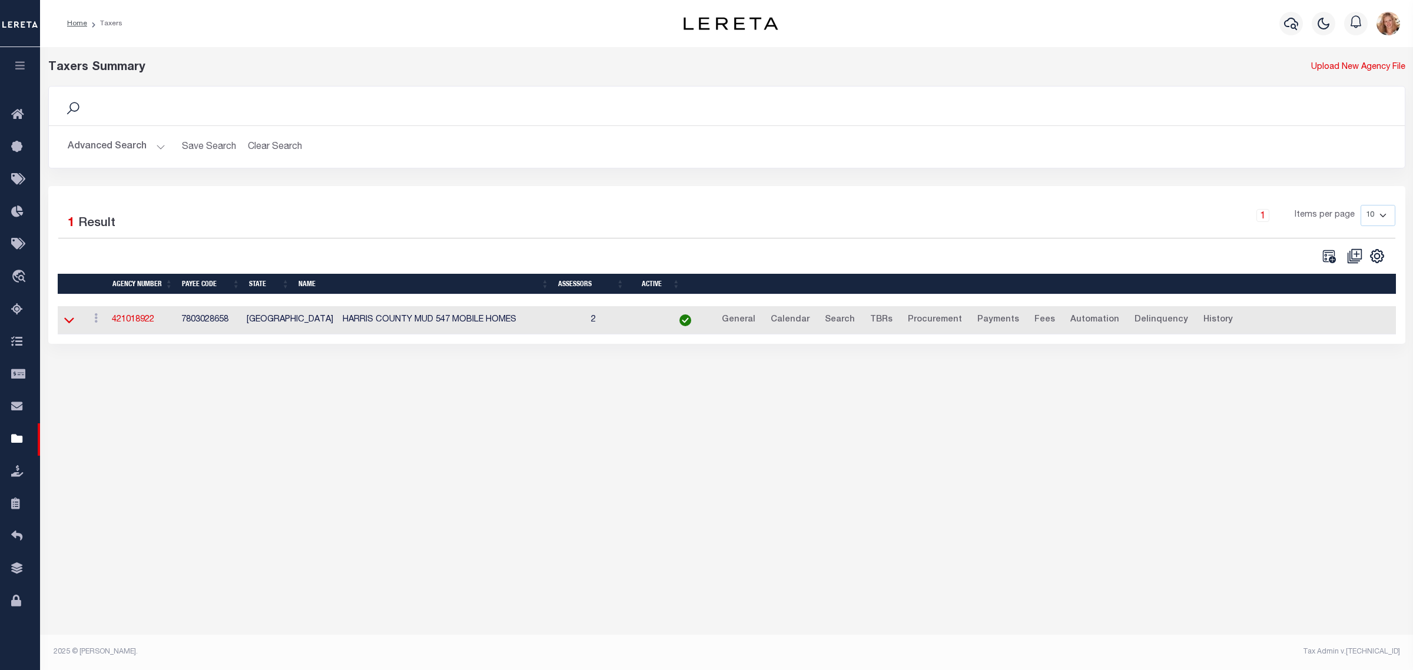
click at [65, 324] on icon at bounding box center [69, 320] width 10 height 12
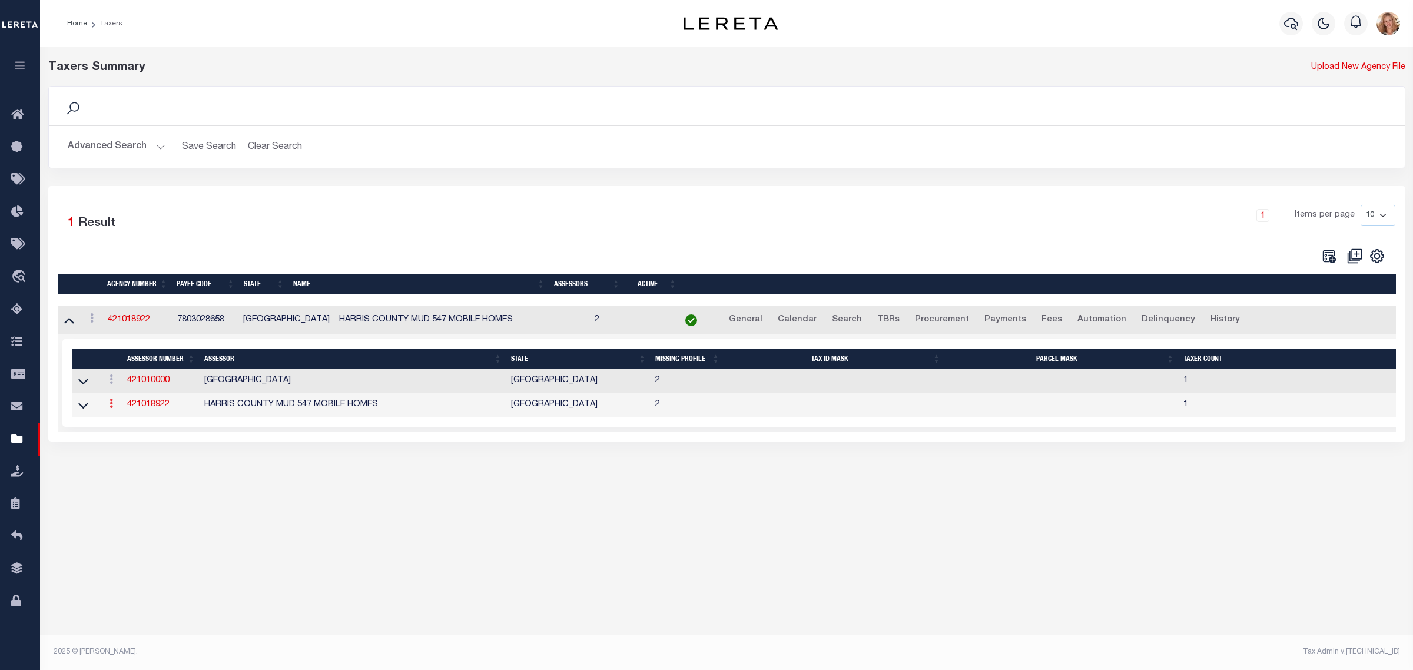
click at [108, 410] on link at bounding box center [111, 404] width 13 height 9
click at [110, 443] on link "Delete" at bounding box center [132, 442] width 54 height 19
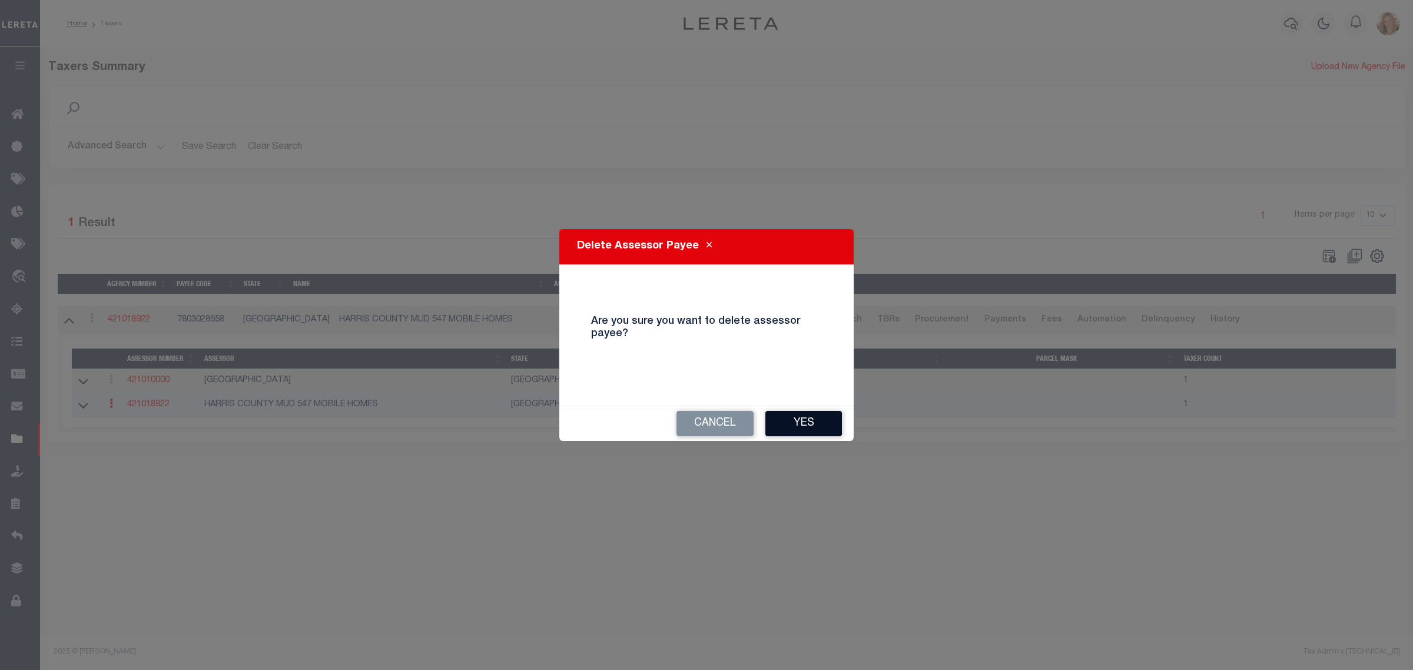
click at [785, 425] on button "Yes" at bounding box center [803, 423] width 77 height 25
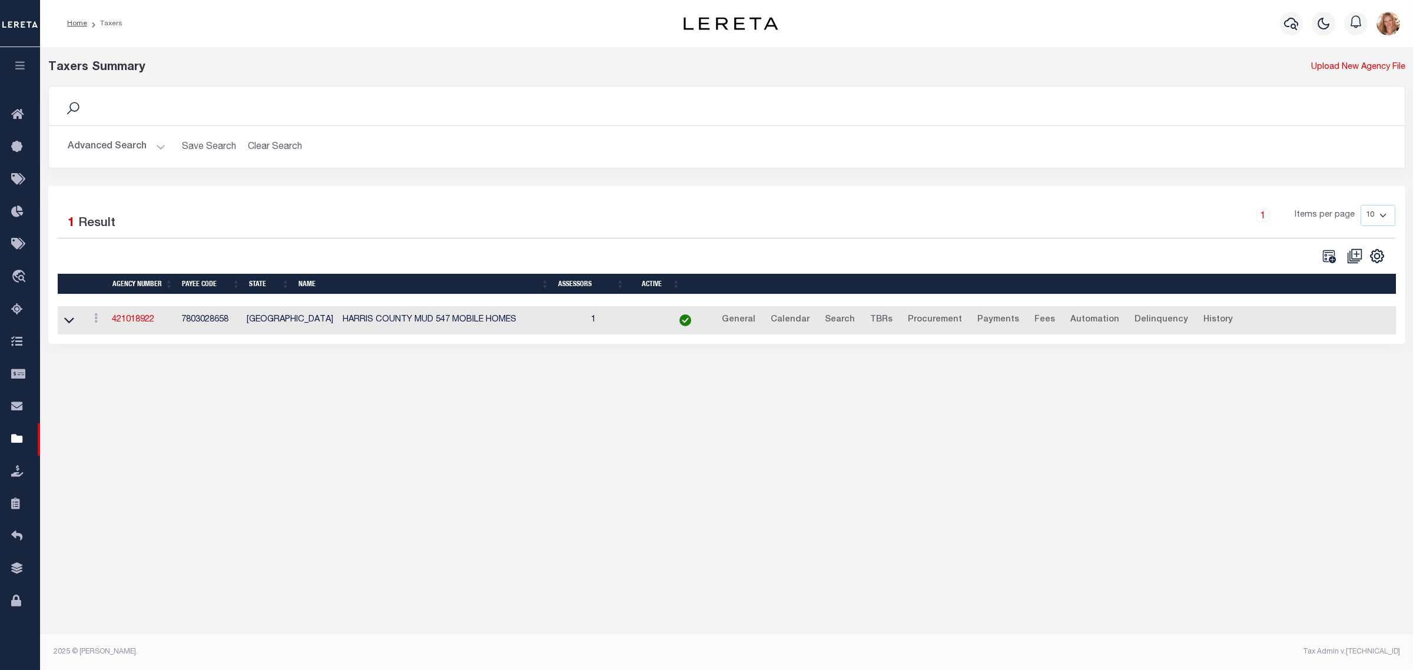
click at [553, 527] on div "Taxers Summary Upload New Agency File Search Advanced Search Save Search Clear …" at bounding box center [726, 348] width 1373 height 603
